Goal: Information Seeking & Learning: Learn about a topic

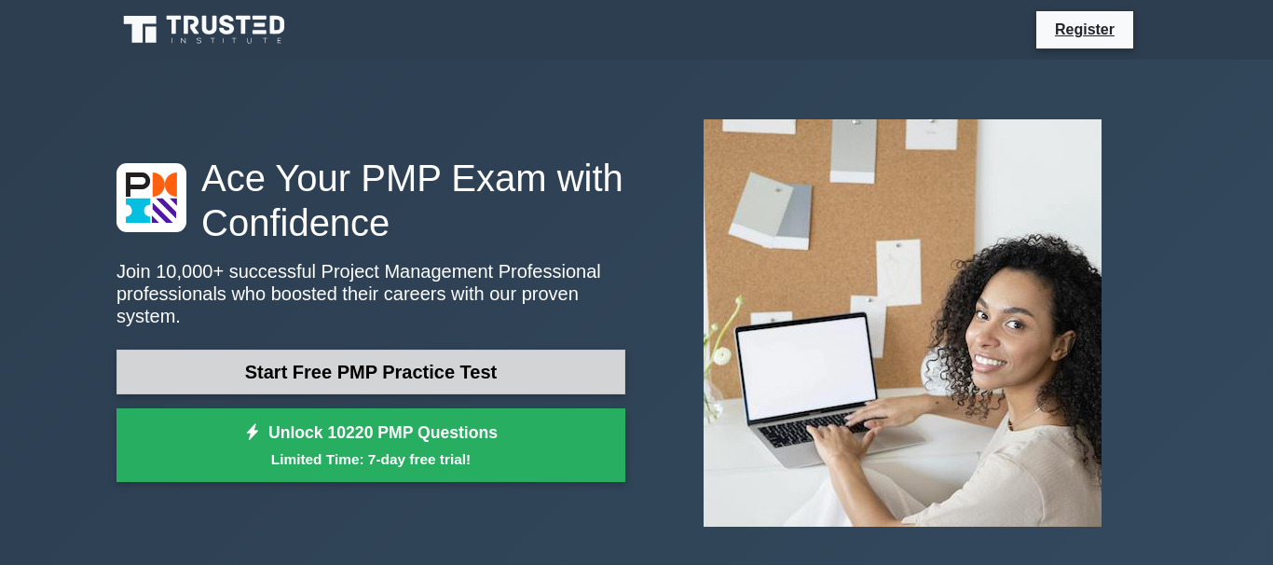
click at [445, 362] on link "Start Free PMP Practice Test" at bounding box center [371, 372] width 509 height 45
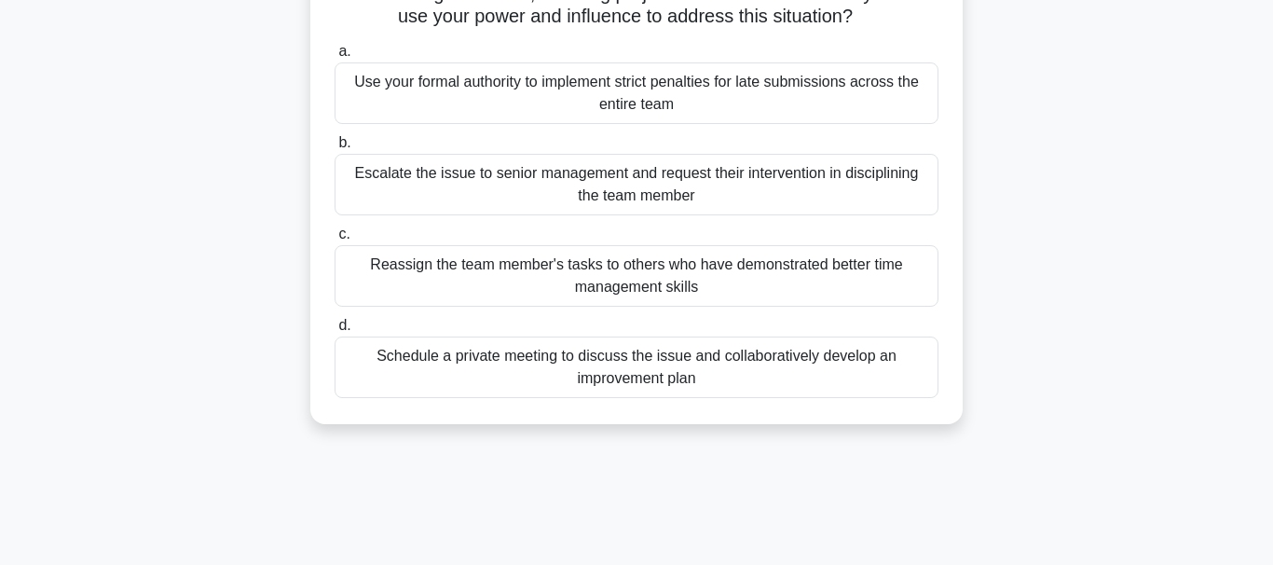
scroll to position [173, 0]
click at [615, 359] on div "Schedule a private meeting to discuss the issue and collaboratively develop an …" at bounding box center [637, 368] width 604 height 62
click at [638, 392] on div "Schedule a private meeting to discuss the issue and collaboratively develop an …" at bounding box center [637, 368] width 604 height 62
click at [738, 377] on div "Schedule a private meeting to discuss the issue and collaboratively develop an …" at bounding box center [637, 368] width 604 height 62
click at [819, 264] on div "Reassign the team member's tasks to others who have demonstrated better time ma…" at bounding box center [637, 277] width 604 height 62
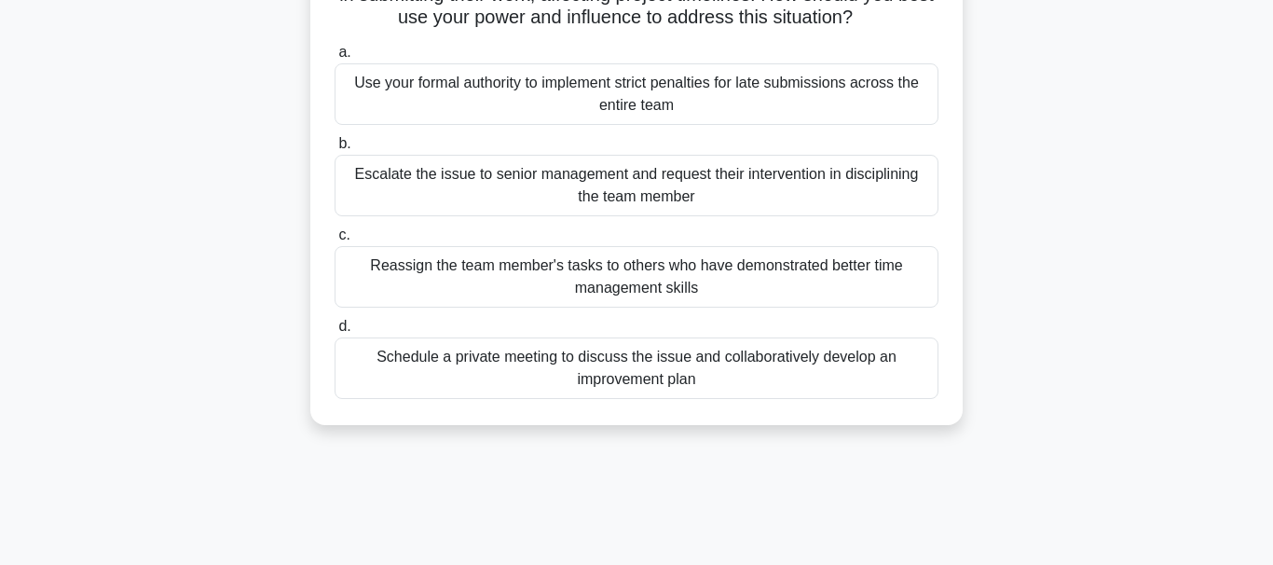
click at [335, 241] on input "c. Reassign the team member's tasks to others who have demonstrated better time…" at bounding box center [335, 235] width 0 height 12
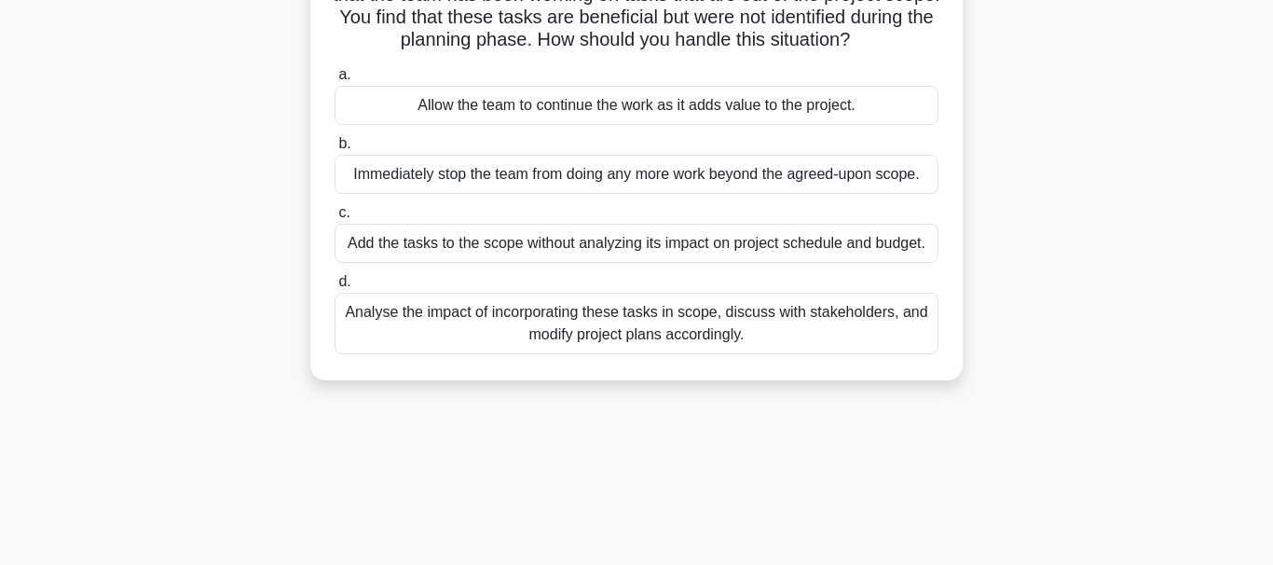
scroll to position [88, 0]
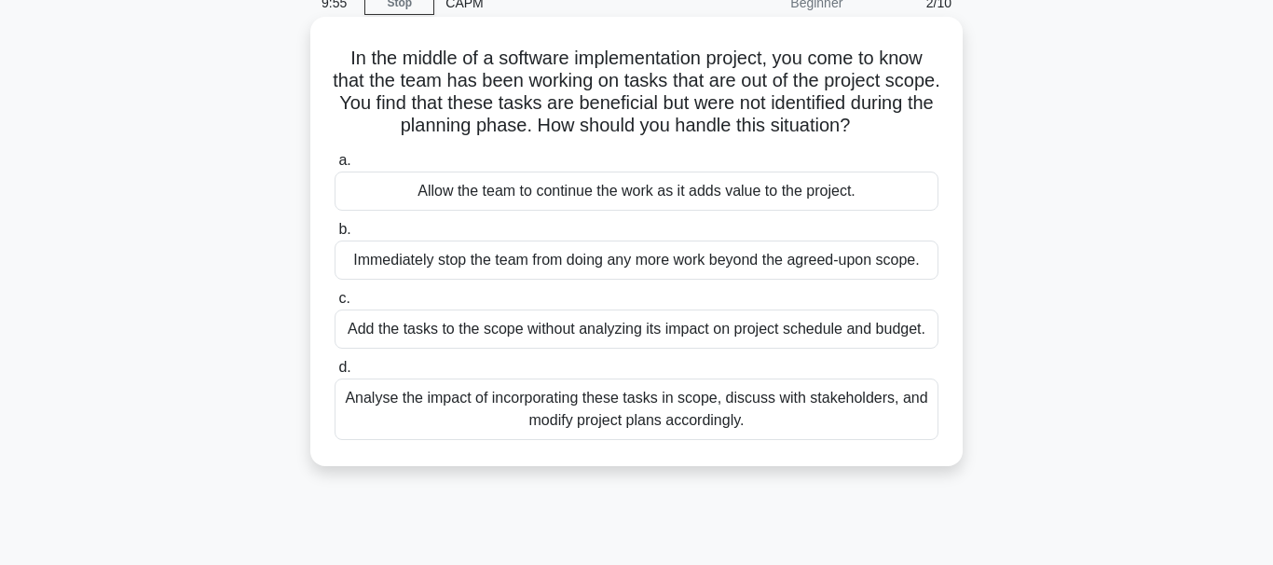
click at [825, 208] on div "a. Allow the team to continue the work as it adds value to the project. b. Imme…" at bounding box center [636, 294] width 626 height 298
click at [723, 186] on div "Allow the team to continue the work as it adds value to the project." at bounding box center [637, 191] width 604 height 39
click at [335, 167] on input "a. Allow the team to continue the work as it adds value to the project." at bounding box center [335, 161] width 0 height 12
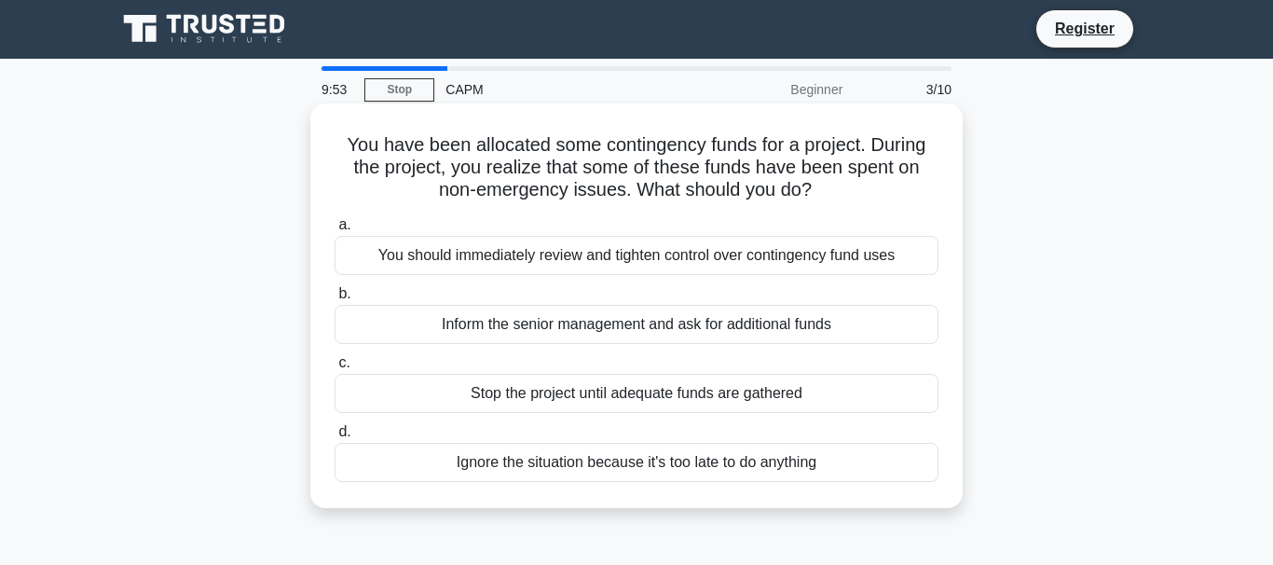
scroll to position [0, 0]
